Goal: Download file/media

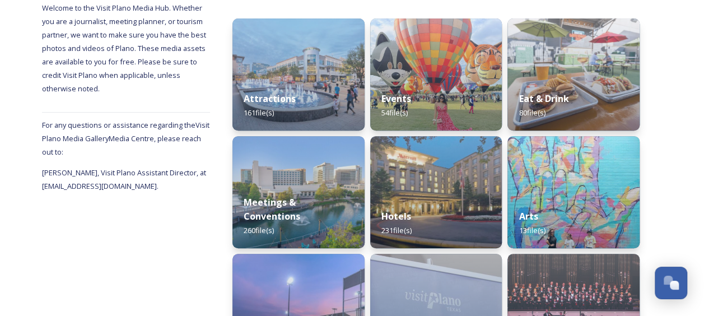
scroll to position [161, 0]
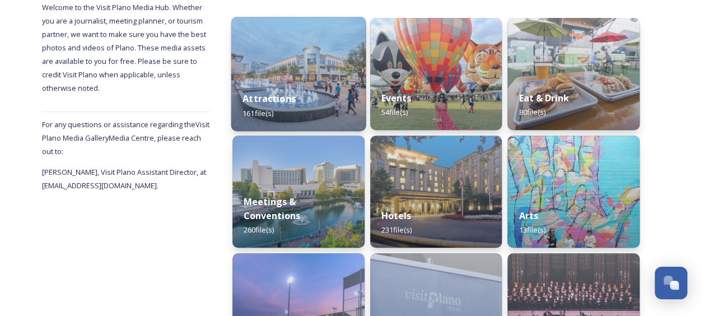
click at [285, 64] on img at bounding box center [298, 74] width 134 height 114
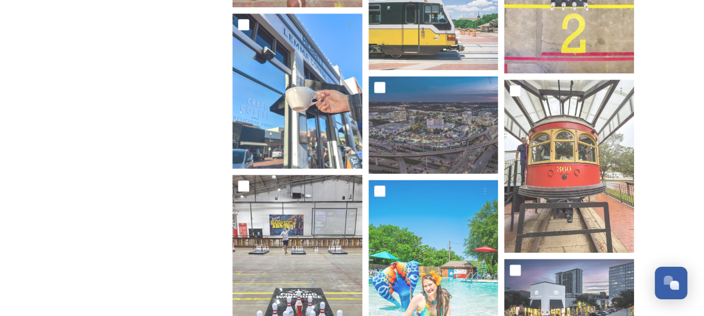
scroll to position [522, 0]
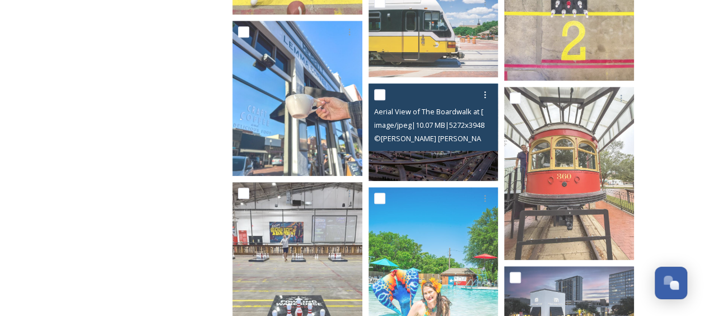
click at [377, 97] on input "checkbox" at bounding box center [379, 94] width 11 height 11
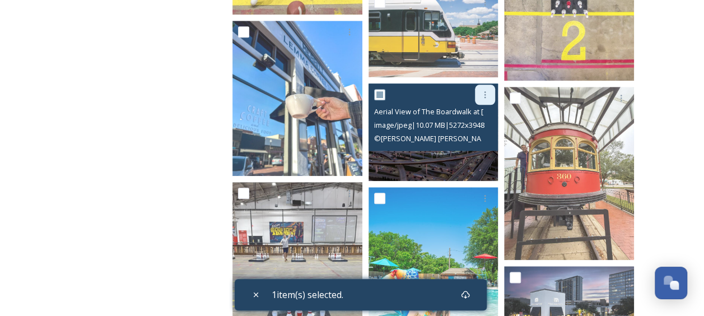
click at [486, 96] on icon at bounding box center [485, 94] width 9 height 9
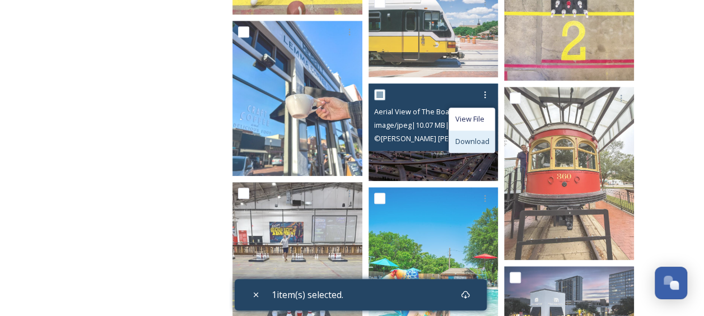
click at [477, 136] on span "Download" at bounding box center [472, 141] width 34 height 11
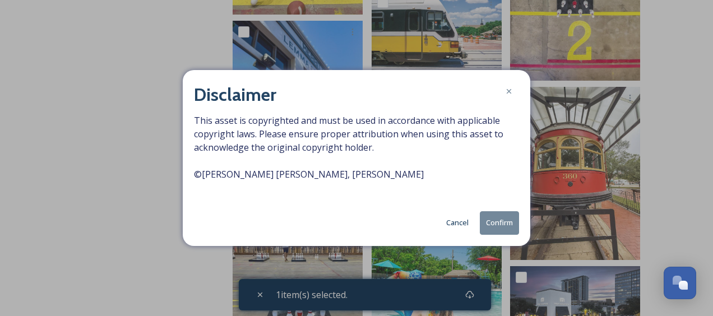
click at [490, 221] on button "Confirm" at bounding box center [499, 222] width 39 height 23
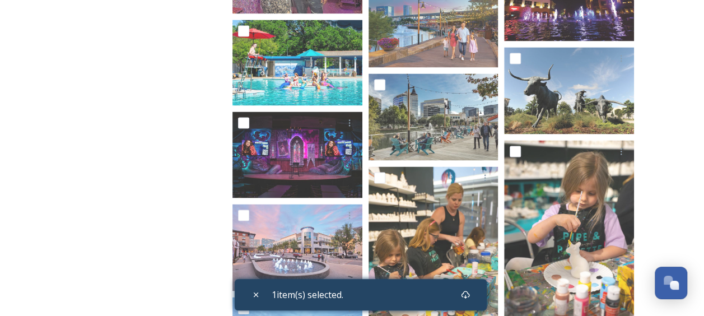
scroll to position [1002, 0]
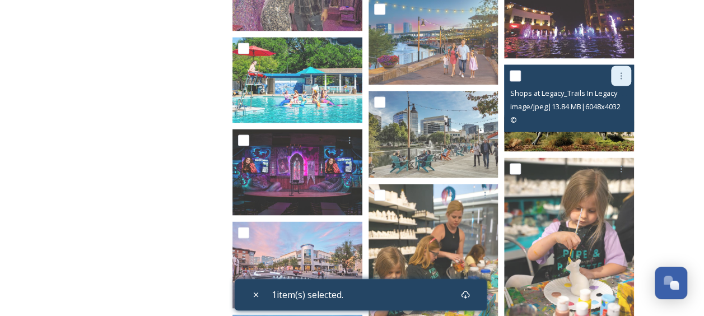
click at [615, 80] on div at bounding box center [621, 76] width 20 height 20
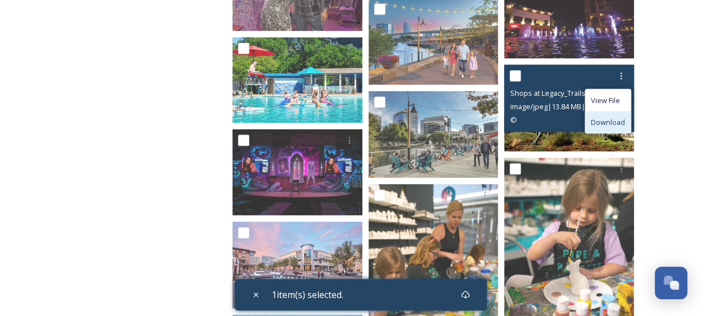
click at [610, 117] on span "Download" at bounding box center [608, 122] width 34 height 11
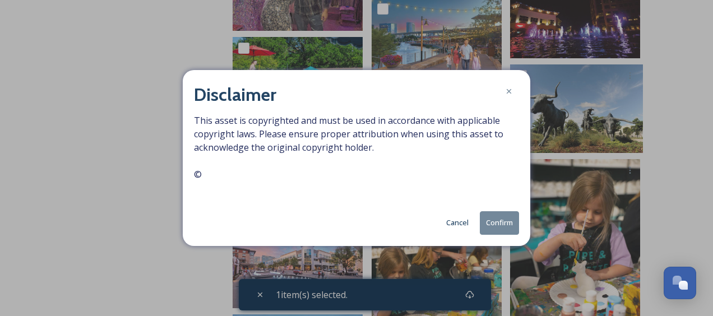
click at [489, 219] on button "Confirm" at bounding box center [499, 222] width 39 height 23
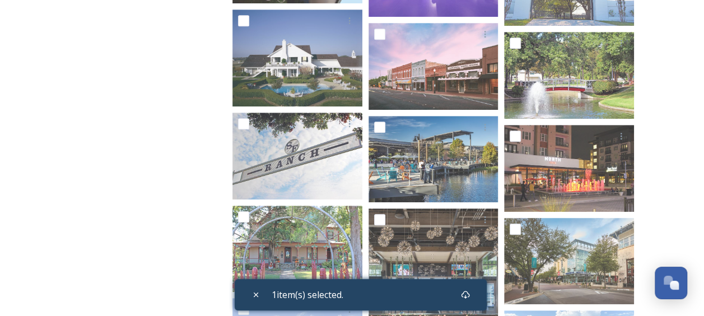
scroll to position [4591, 0]
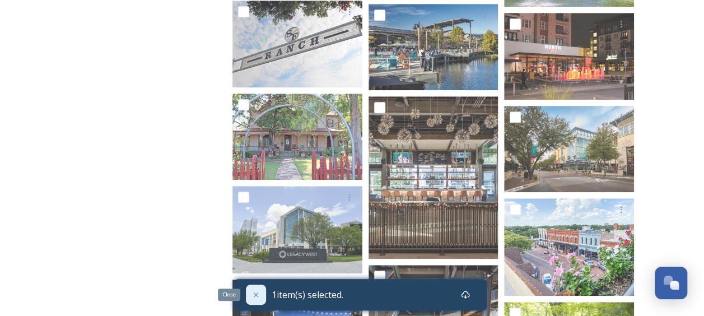
click at [257, 292] on icon at bounding box center [255, 294] width 4 height 4
checkbox input "false"
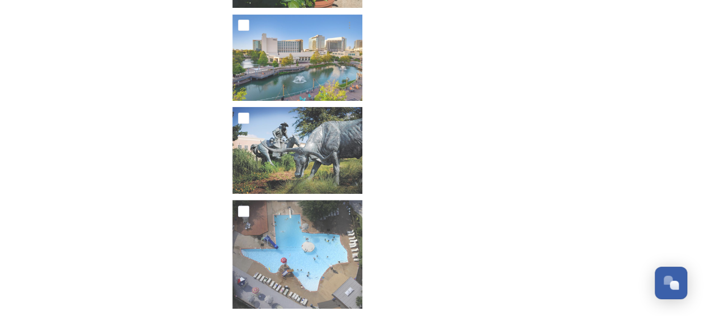
scroll to position [6421, 0]
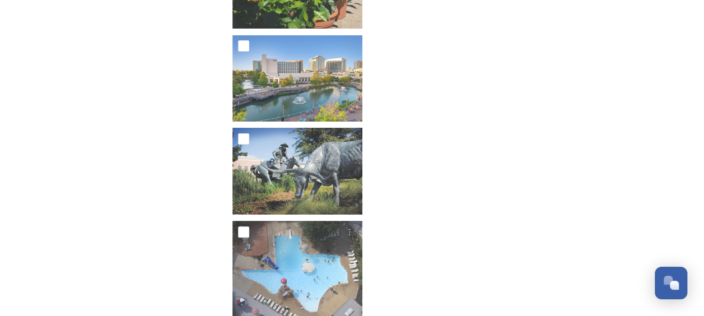
scroll to position [6365, 0]
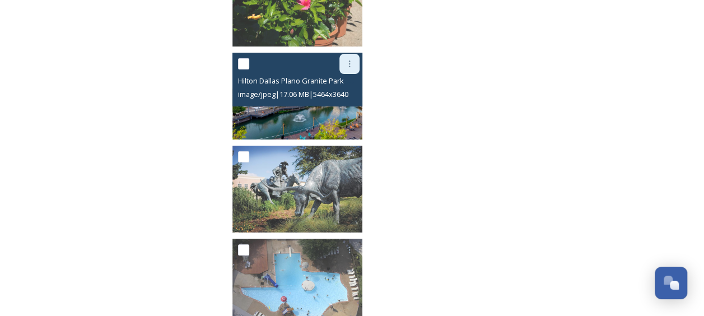
click at [351, 64] on icon at bounding box center [349, 63] width 9 height 9
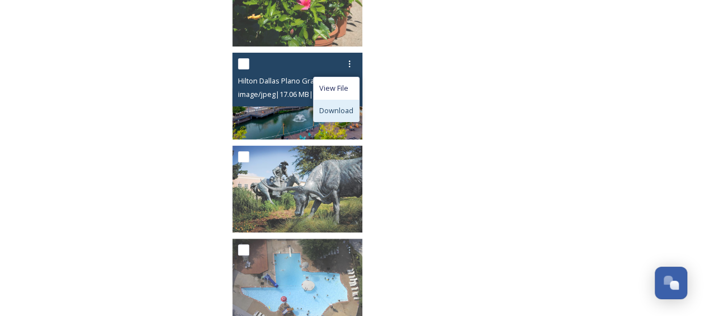
click at [332, 108] on span "Download" at bounding box center [336, 110] width 34 height 11
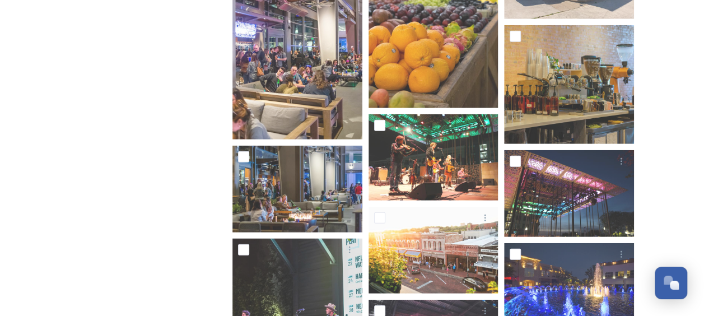
scroll to position [5692, 0]
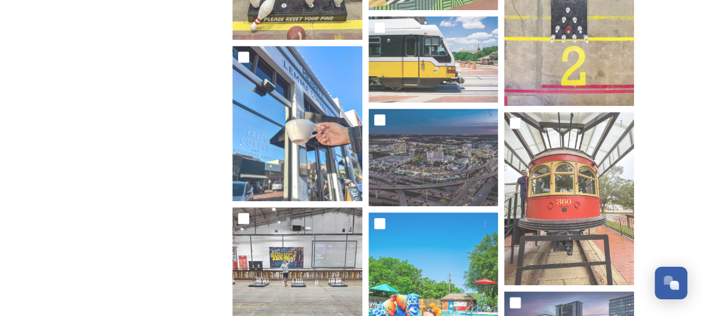
scroll to position [426, 0]
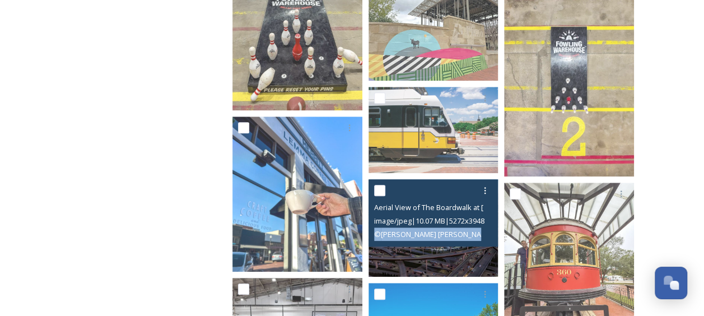
drag, startPoint x: 468, startPoint y: 236, endPoint x: 374, endPoint y: 236, distance: 94.1
click at [374, 236] on div "© [PERSON_NAME] [PERSON_NAME], [PERSON_NAME]" at bounding box center [435, 233] width 122 height 13
copy span "© [PERSON_NAME] [PERSON_NAME], [PERSON_NAME]"
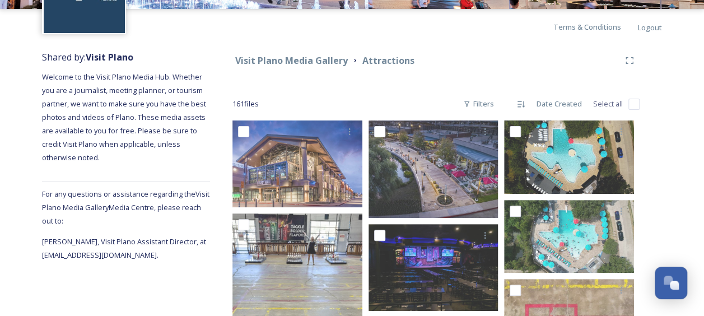
scroll to position [0, 0]
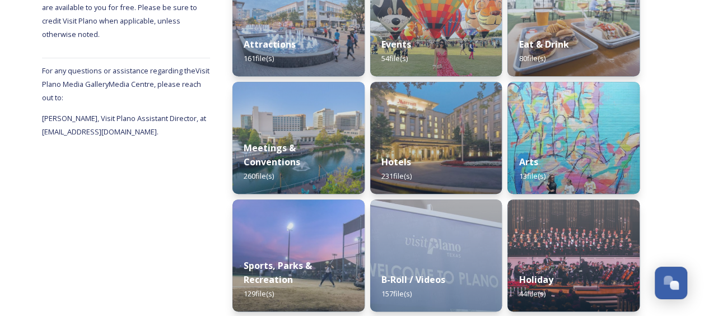
scroll to position [222, 0]
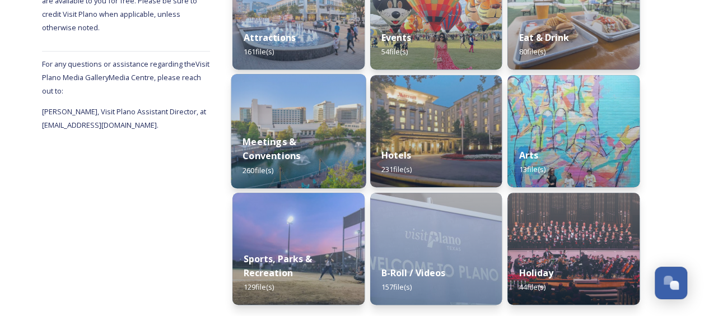
click at [295, 132] on img at bounding box center [298, 131] width 134 height 114
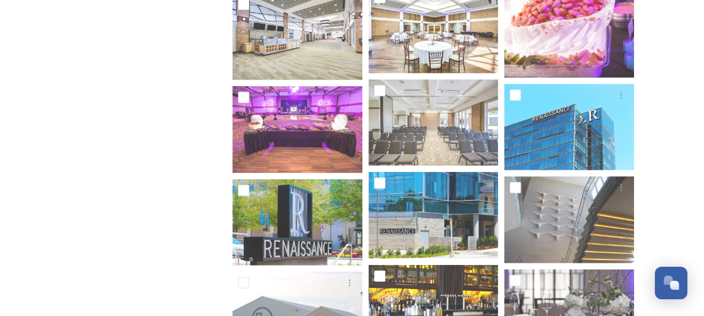
scroll to position [1569, 0]
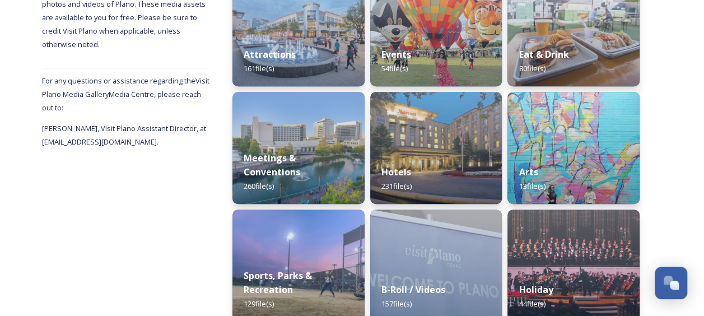
scroll to position [222, 0]
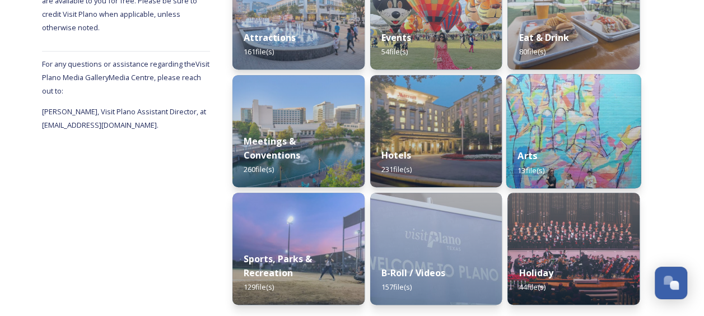
click at [563, 134] on img at bounding box center [573, 131] width 134 height 114
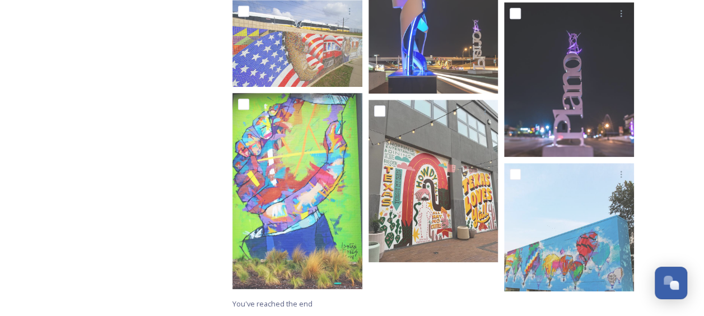
scroll to position [380, 0]
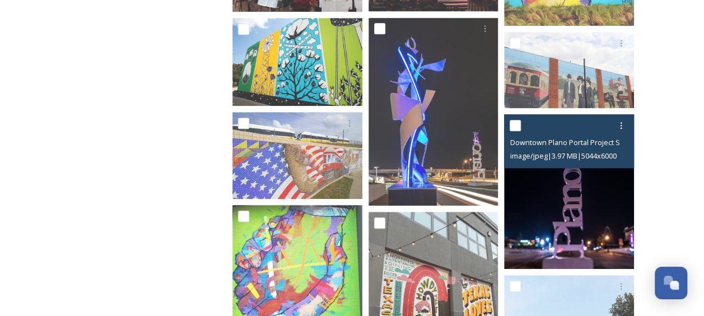
click at [543, 165] on div "Downtown Plano Portal Project Sculptures.jpg image/jpeg | 3.97 MB | 5044 x 6000" at bounding box center [569, 141] width 130 height 54
click at [582, 199] on img at bounding box center [569, 191] width 130 height 155
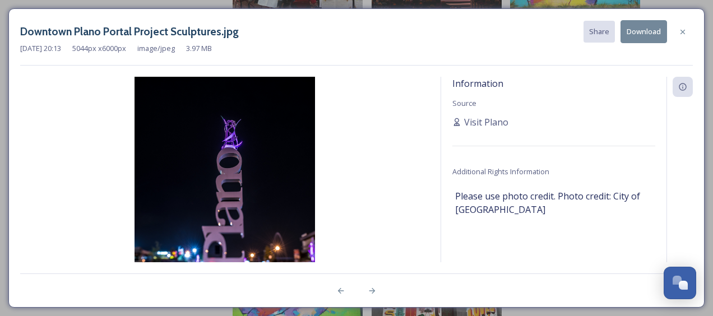
click at [656, 34] on button "Download" at bounding box center [643, 31] width 47 height 23
click at [684, 27] on icon at bounding box center [682, 31] width 9 height 9
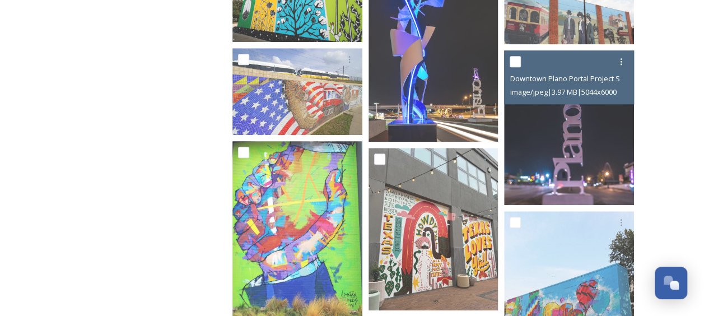
scroll to position [492, 0]
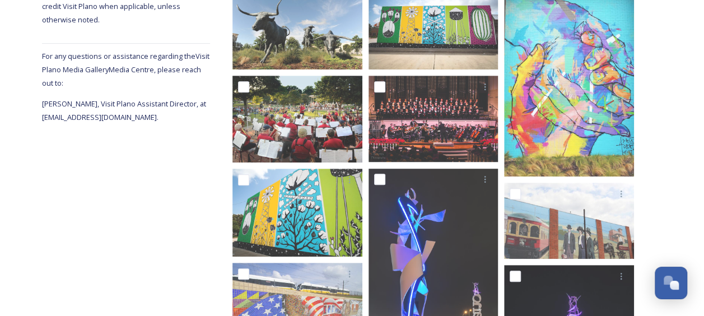
scroll to position [212, 0]
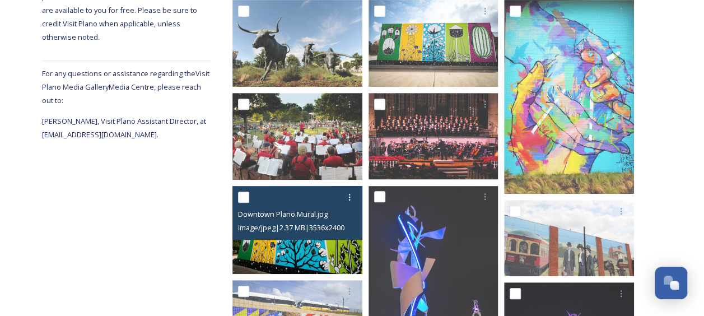
click at [305, 248] on img at bounding box center [298, 230] width 130 height 88
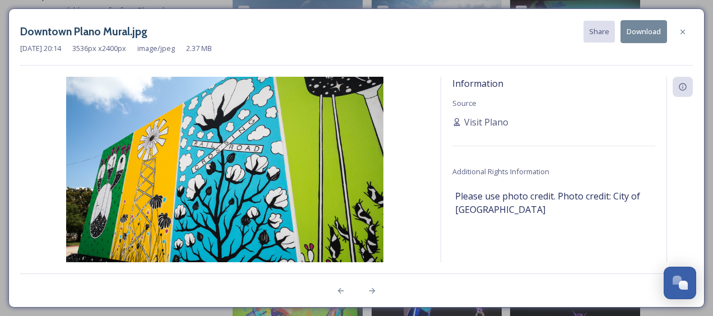
click at [648, 32] on button "Download" at bounding box center [643, 31] width 47 height 23
click at [531, 232] on div "Information Source SnapSea Bot Additional Rights Information Please use photo c…" at bounding box center [553, 169] width 225 height 185
click at [678, 29] on icon at bounding box center [682, 31] width 9 height 9
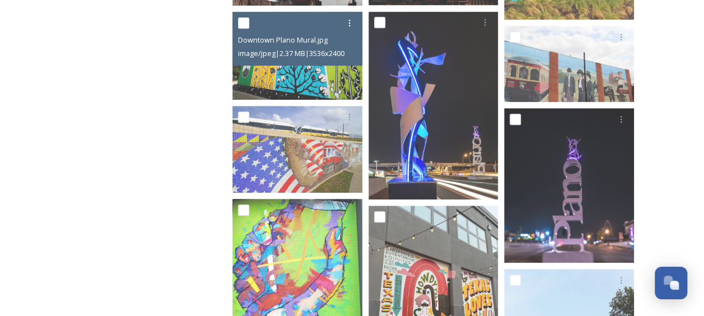
scroll to position [492, 0]
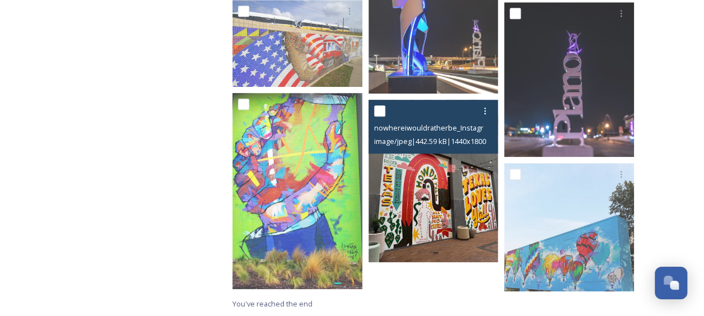
click at [440, 205] on img at bounding box center [434, 181] width 130 height 162
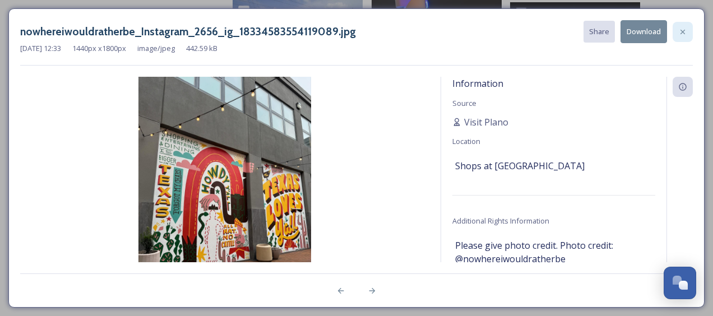
click at [680, 30] on icon at bounding box center [682, 31] width 9 height 9
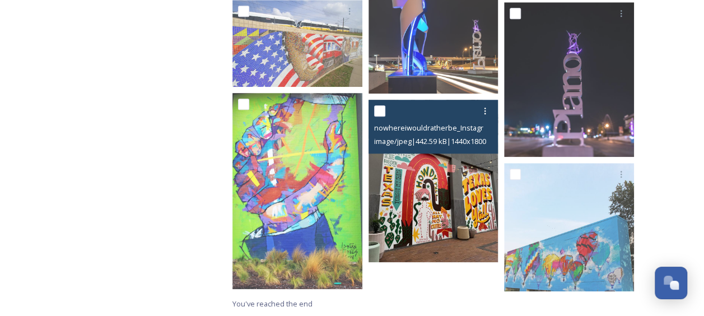
click at [440, 179] on img at bounding box center [434, 181] width 130 height 162
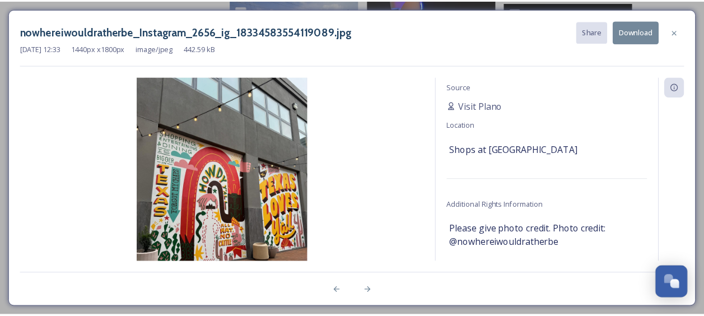
scroll to position [30, 0]
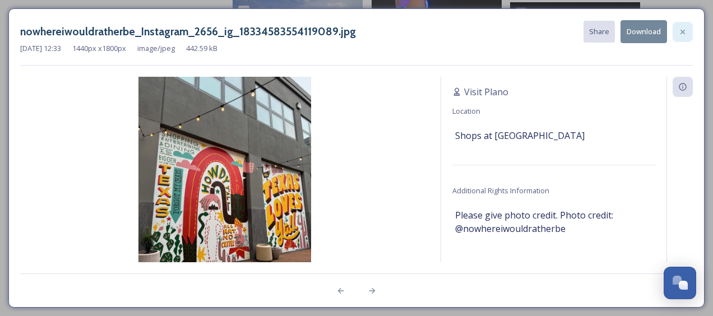
click at [684, 35] on icon at bounding box center [682, 31] width 9 height 9
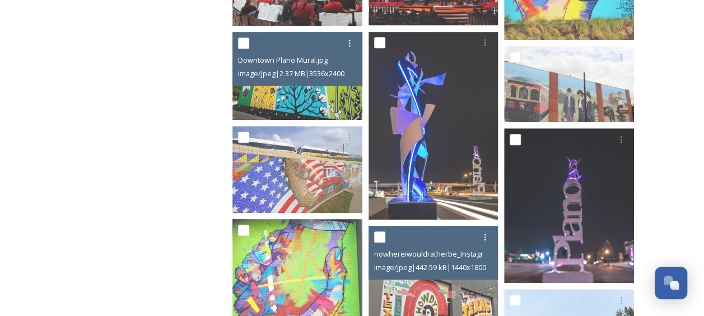
scroll to position [0, 0]
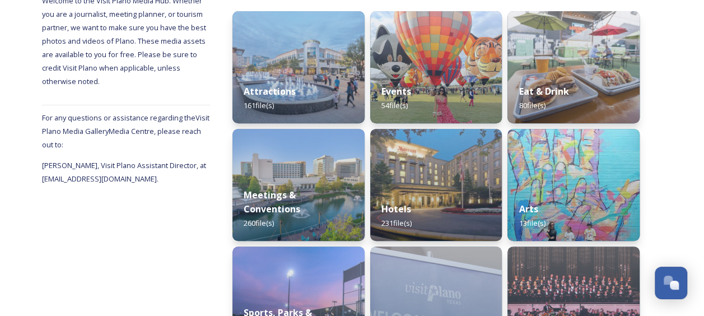
scroll to position [222, 0]
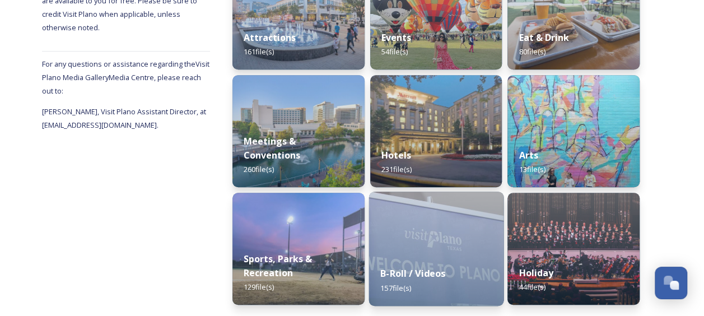
click at [420, 226] on img at bounding box center [436, 249] width 134 height 114
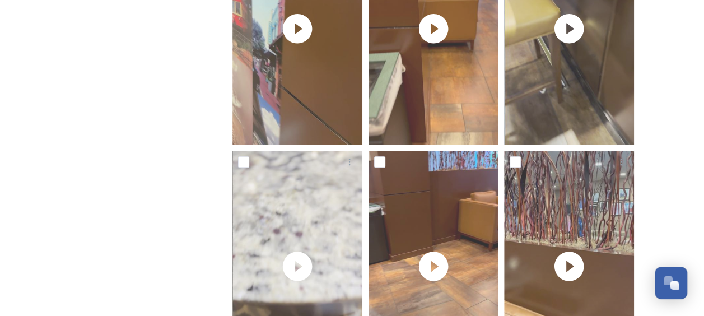
scroll to position [616, 0]
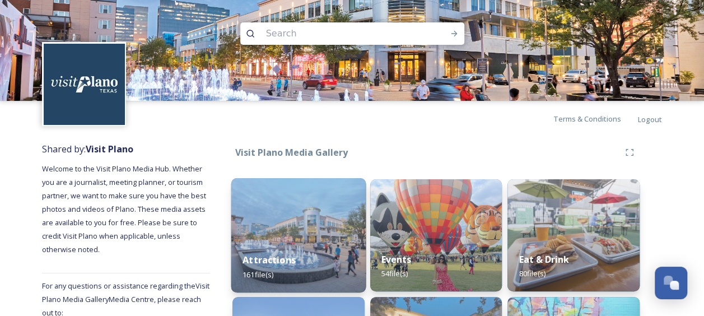
click at [312, 230] on img at bounding box center [298, 235] width 134 height 114
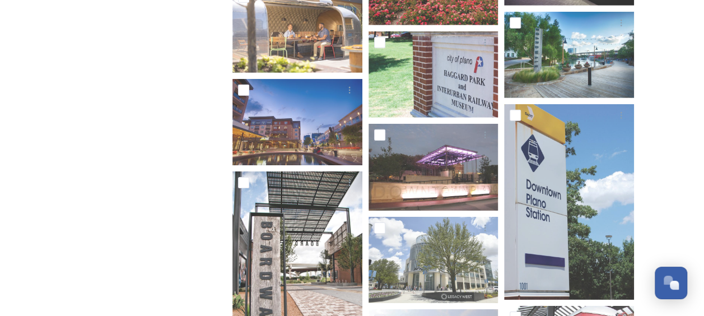
scroll to position [3866, 0]
